Goal: Task Accomplishment & Management: Use online tool/utility

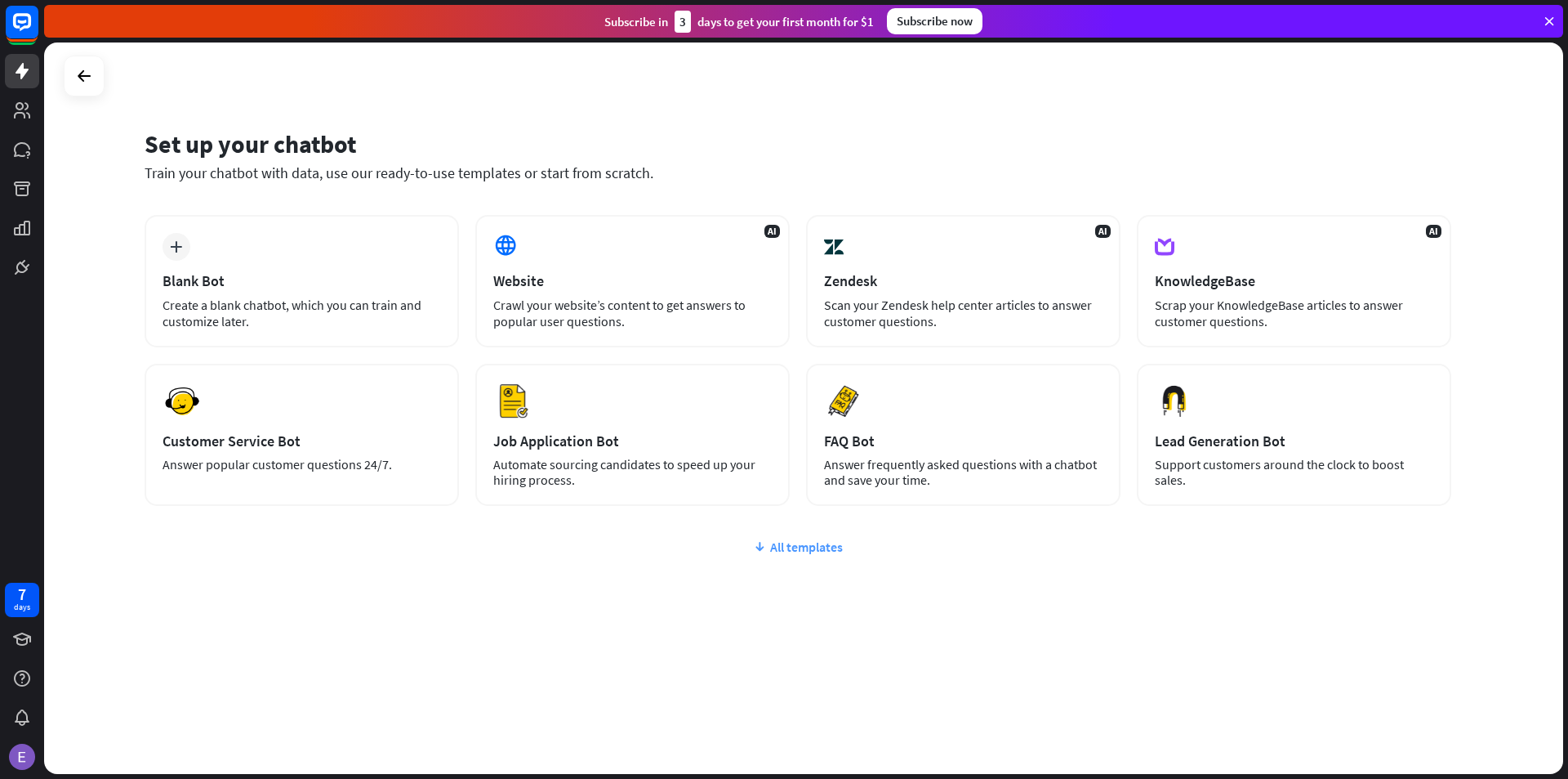
click at [790, 543] on div "All templates" at bounding box center [797, 547] width 1307 height 17
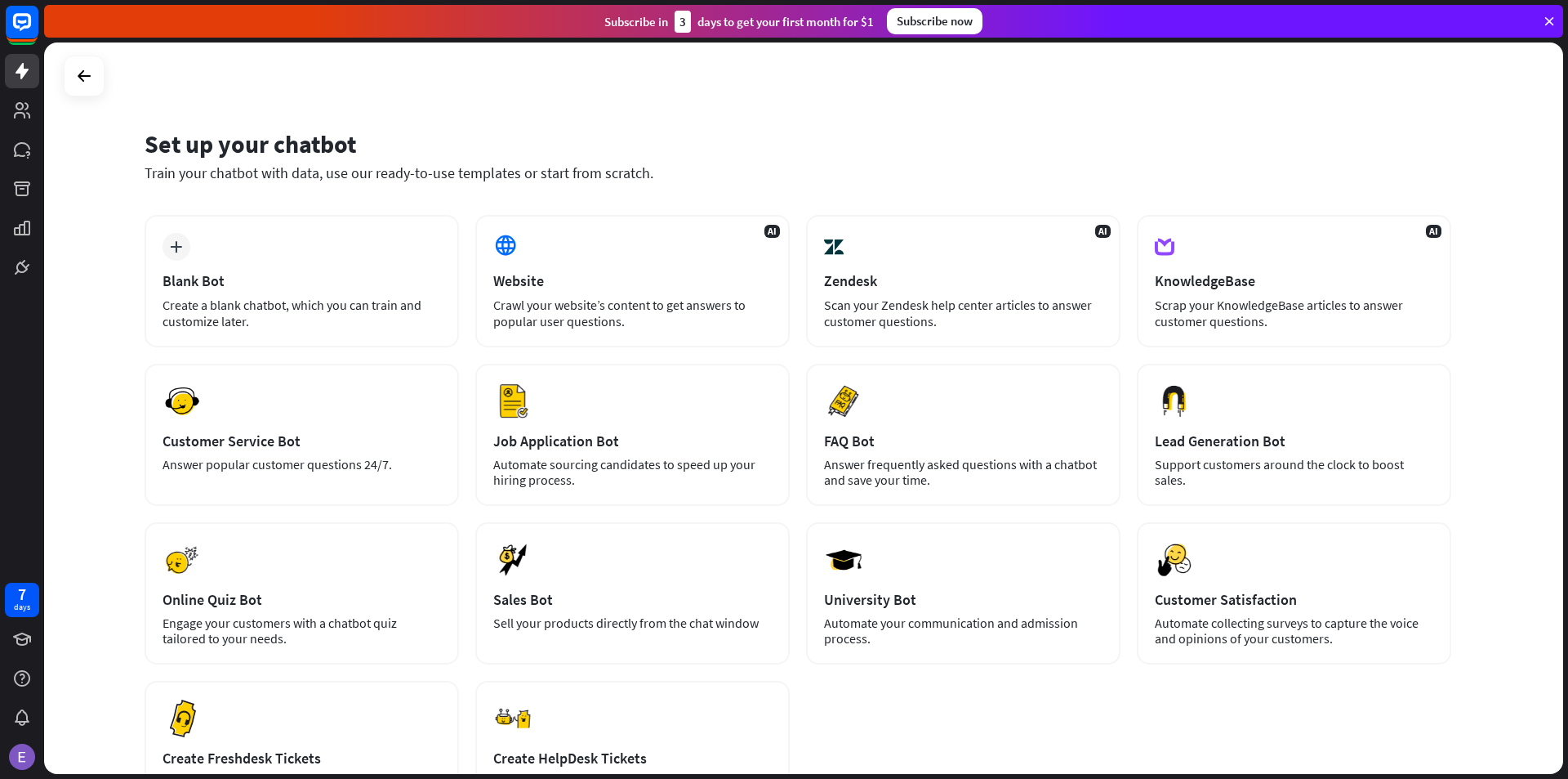
click at [870, 171] on div "Train your chatbot with data, use our ready-to-use templates or start from scra…" at bounding box center [797, 173] width 1307 height 18
click at [799, 235] on div "plus Blank Bot Create a blank chatbot, which you can train and customize later.…" at bounding box center [797, 518] width 1307 height 608
click at [179, 281] on div "Blank Bot" at bounding box center [302, 280] width 279 height 18
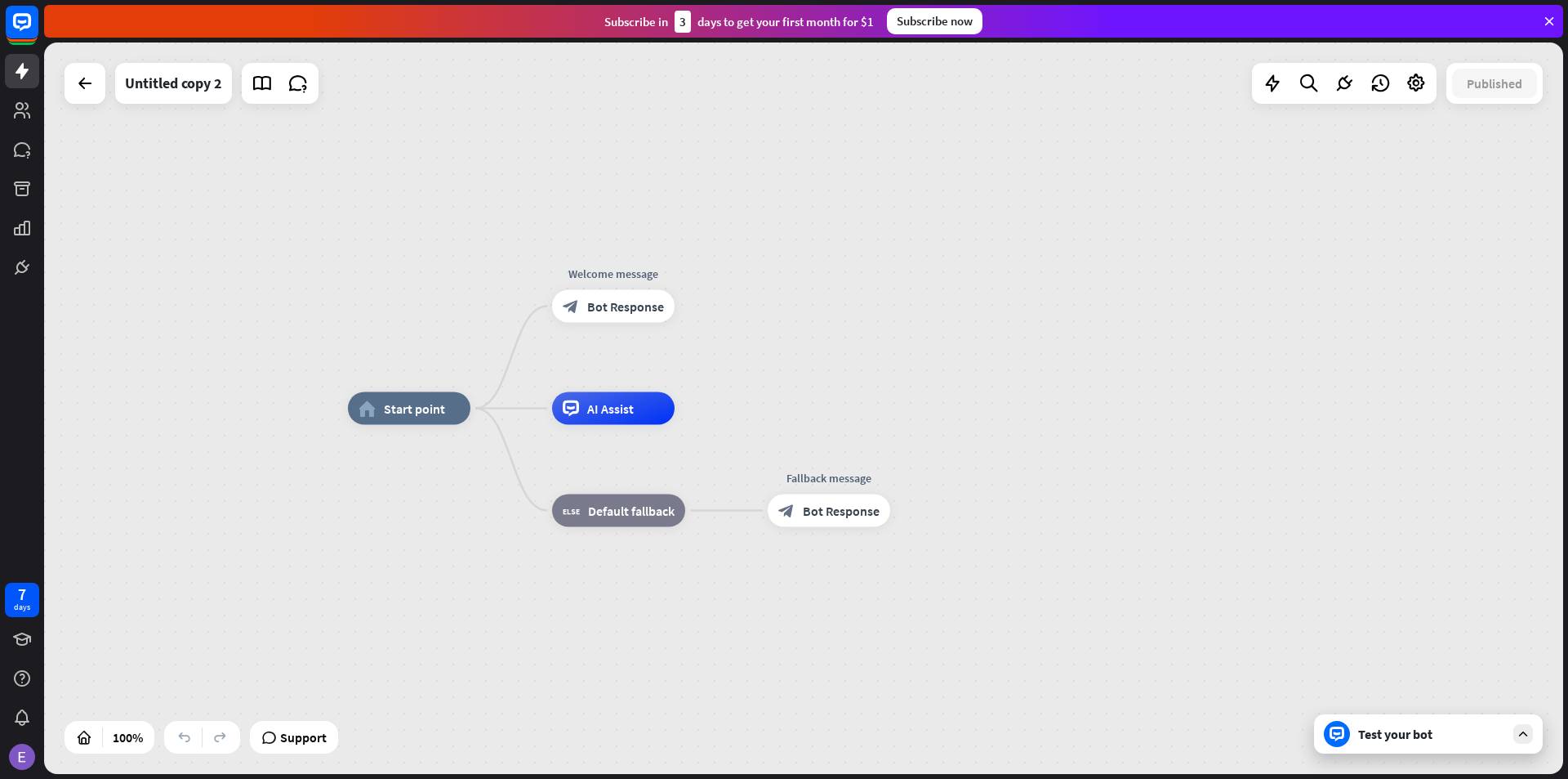
click at [1473, 732] on div "Test your bot" at bounding box center [1432, 733] width 147 height 17
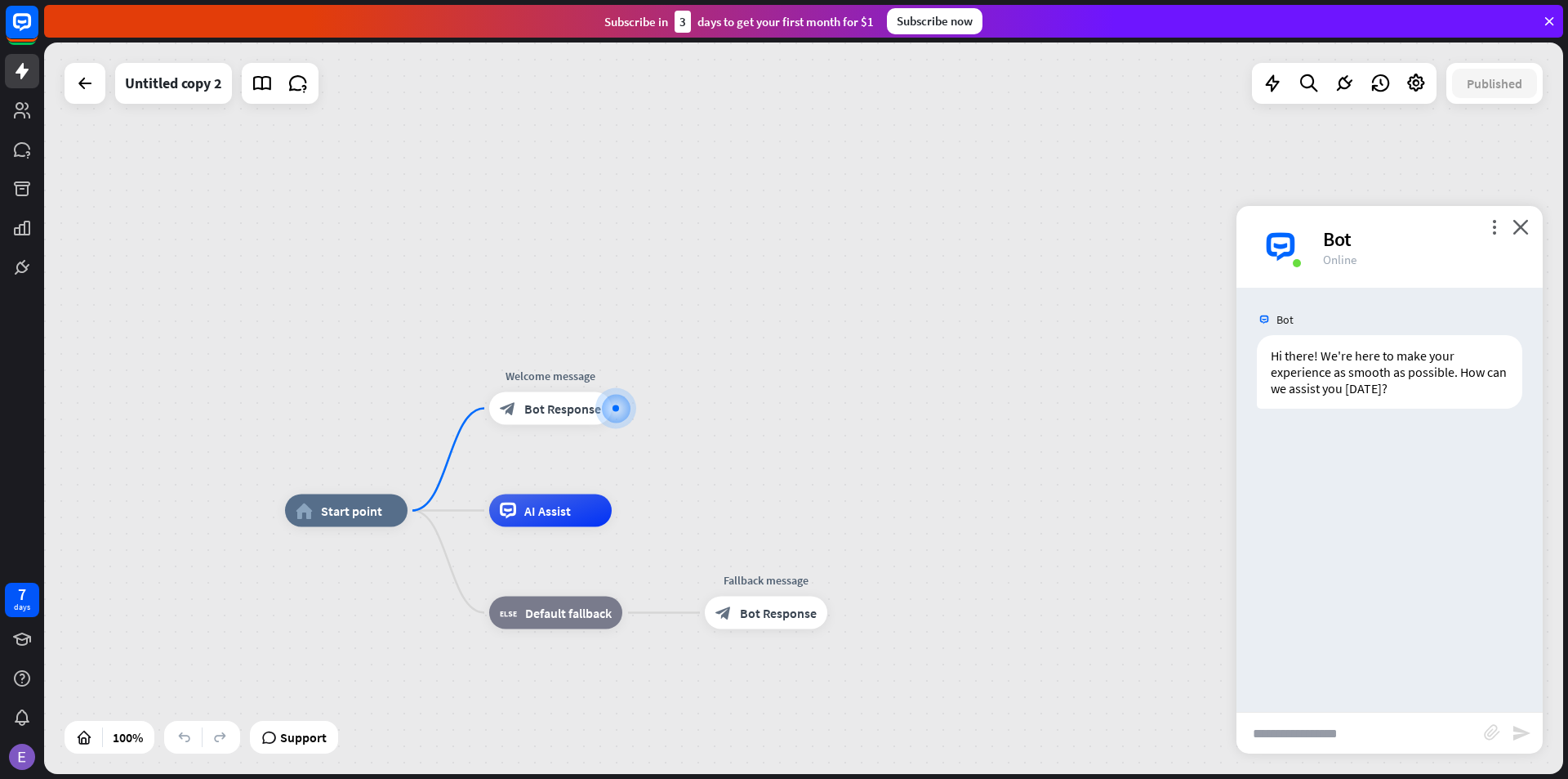
click at [1481, 461] on div "Bot Hi there! We're here to make your experience as smooth as possible. How can…" at bounding box center [1389, 500] width 306 height 424
click at [1332, 725] on input "text" at bounding box center [1359, 732] width 247 height 40
click at [1521, 231] on icon "close" at bounding box center [1520, 227] width 17 height 16
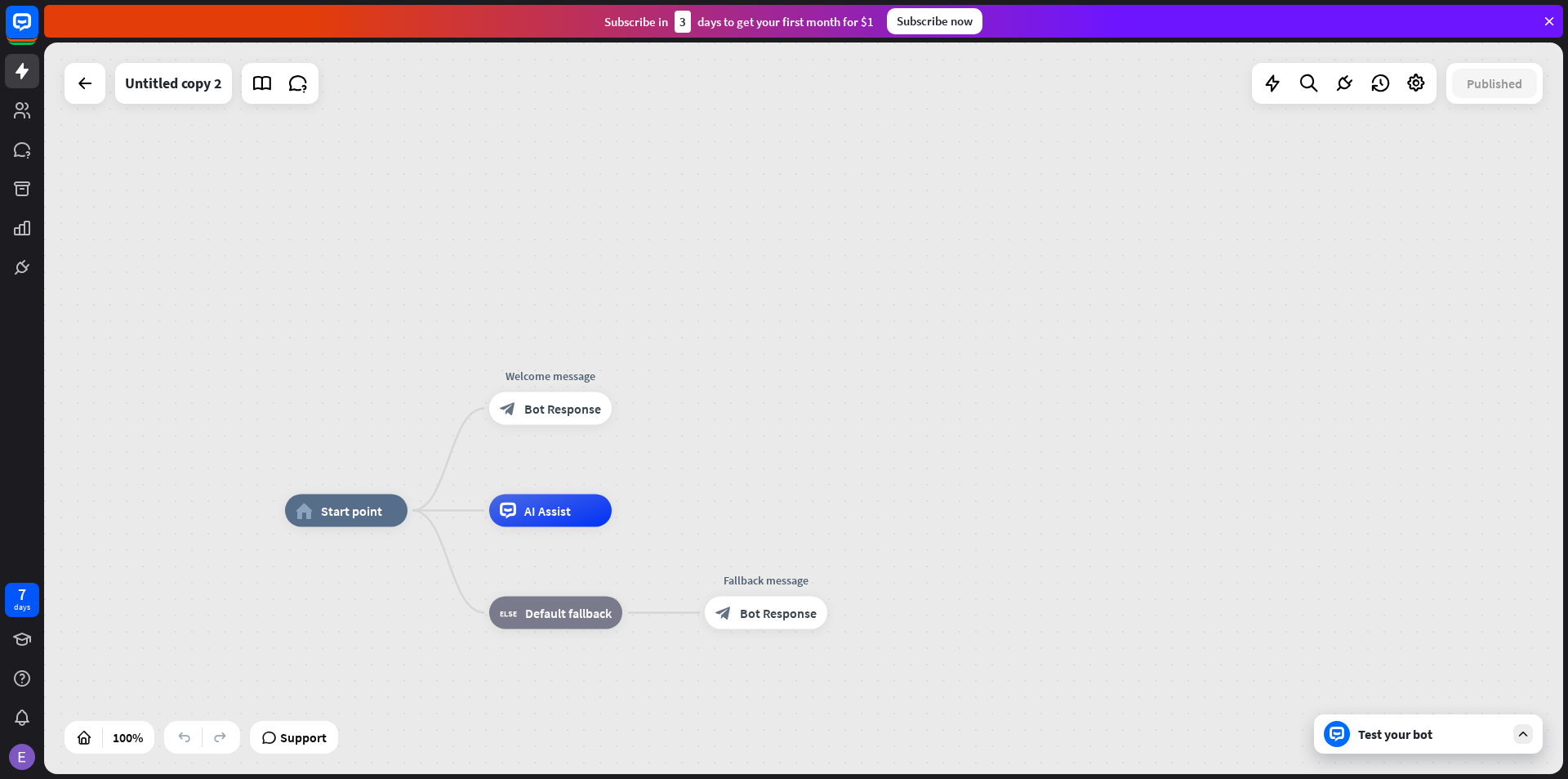
click at [1418, 746] on div "Test your bot" at bounding box center [1428, 733] width 229 height 40
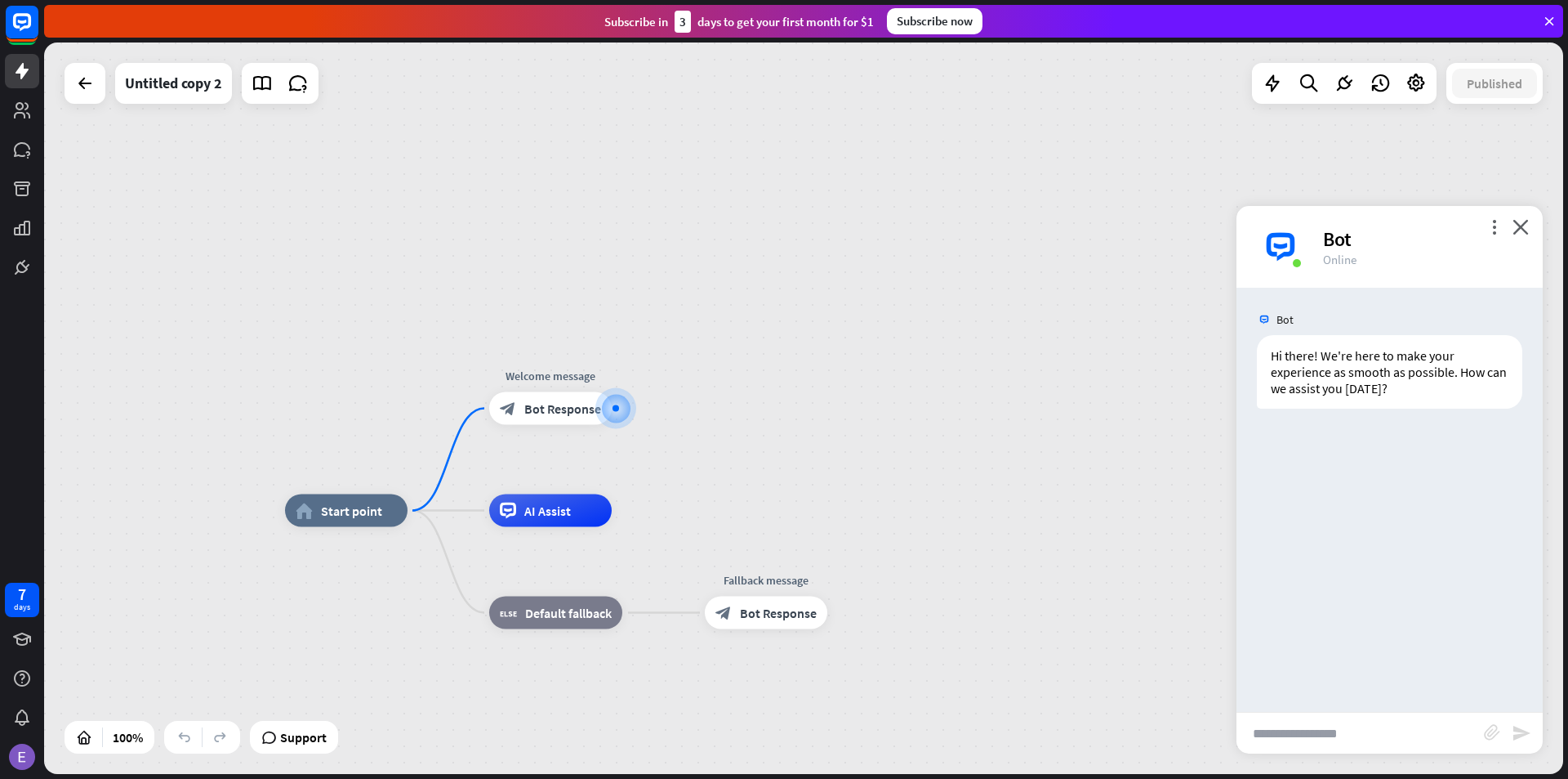
click at [1327, 723] on input "text" at bounding box center [1359, 732] width 247 height 40
click at [1524, 227] on icon "close" at bounding box center [1520, 227] width 17 height 16
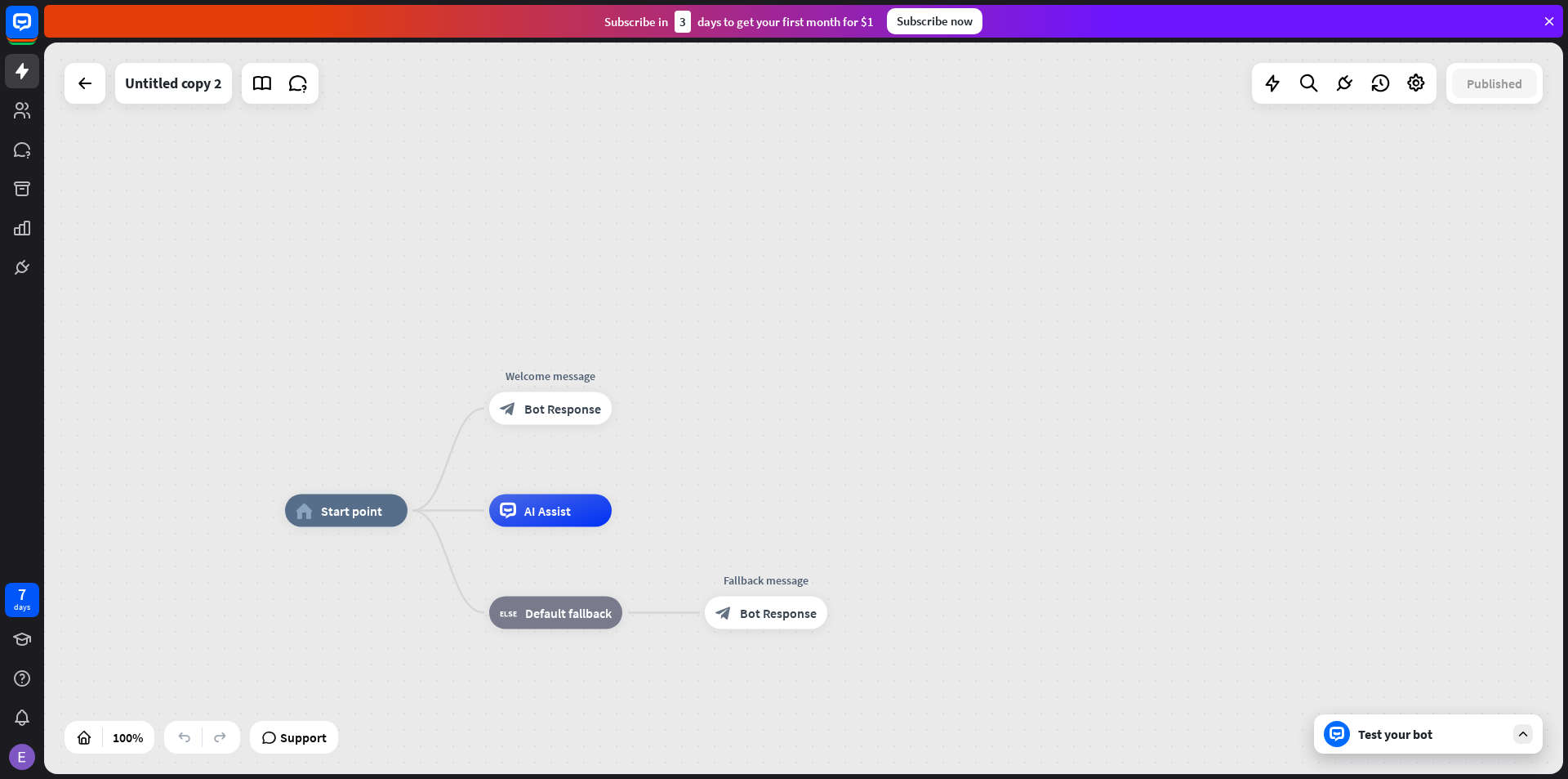
click at [909, 379] on div "home_2 Start point Welcome message block_bot_response Bot Response AI Assist bl…" at bounding box center [803, 408] width 1519 height 731
click at [801, 457] on div "home_2 Start point Welcome message block_bot_response Bot Response AI Assist bl…" at bounding box center [803, 408] width 1519 height 731
click at [1518, 731] on icon at bounding box center [1523, 733] width 15 height 15
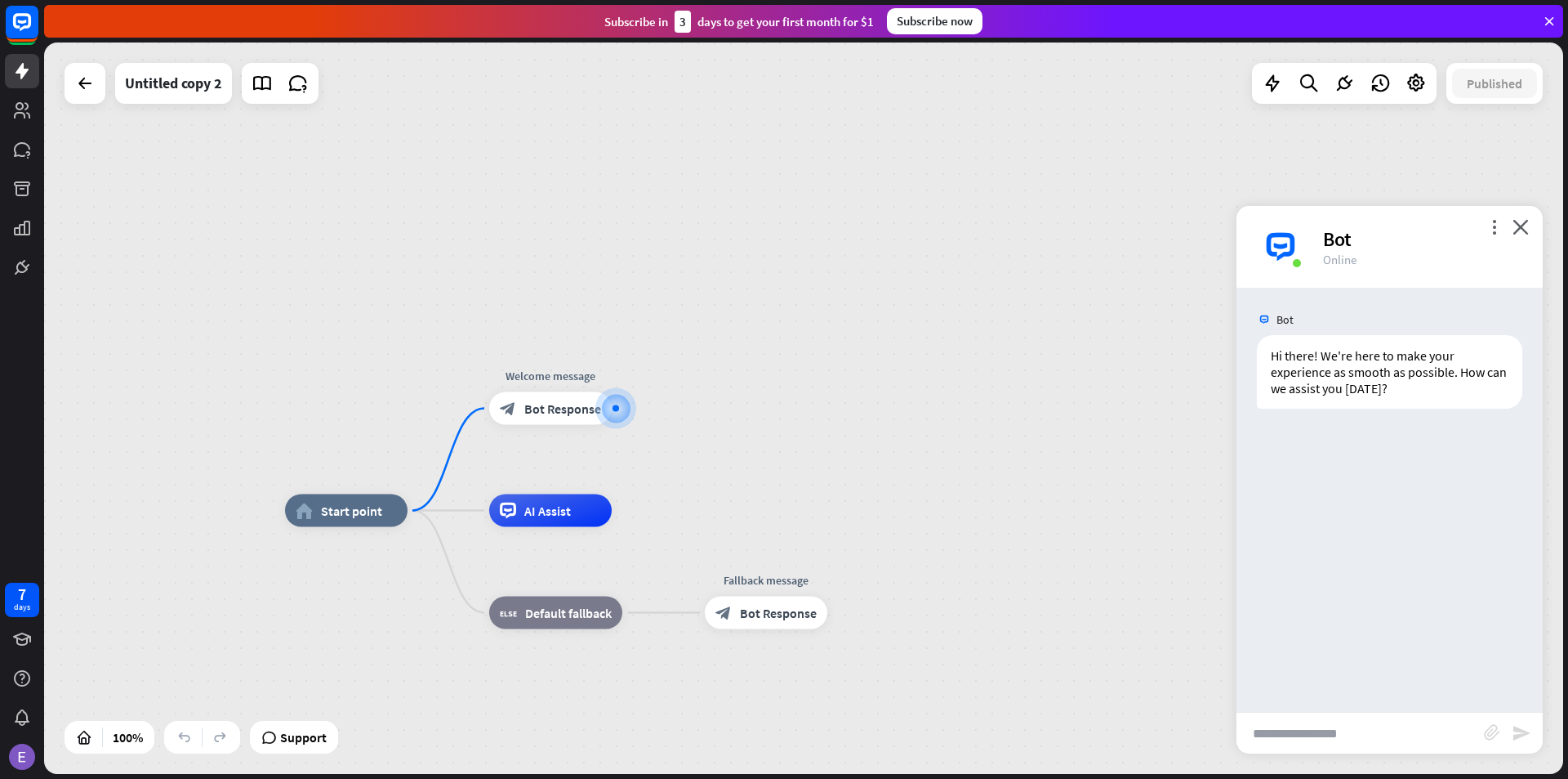
click at [1517, 233] on icon "close" at bounding box center [1520, 227] width 17 height 16
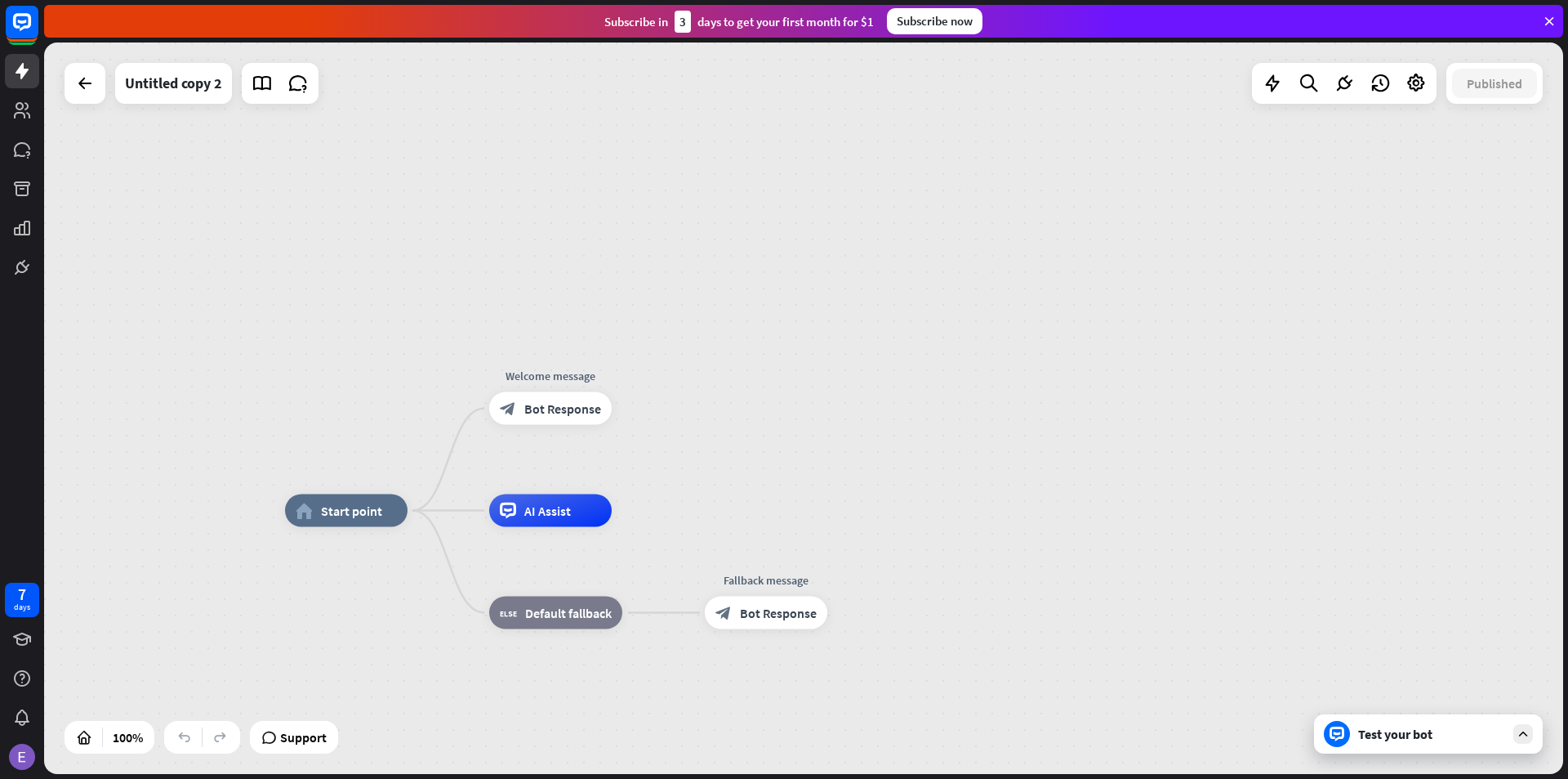
click at [1315, 345] on div "home_2 Start point Welcome message block_bot_response Bot Response AI Assist bl…" at bounding box center [803, 408] width 1519 height 731
click at [707, 312] on div "home_2 Start point Welcome message block_bot_response Bot Response AI Assist bl…" at bounding box center [803, 408] width 1519 height 731
click at [938, 263] on div "home_2 Start point Welcome message block_bot_response Bot Response AI Assist bl…" at bounding box center [803, 408] width 1519 height 731
